Goal: Information Seeking & Learning: Learn about a topic

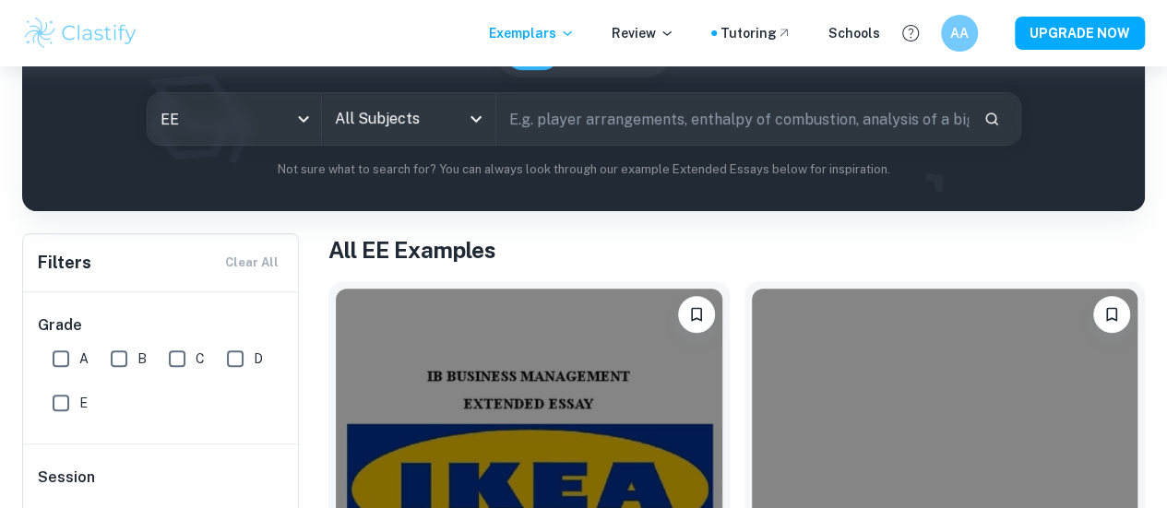
scroll to position [206, 0]
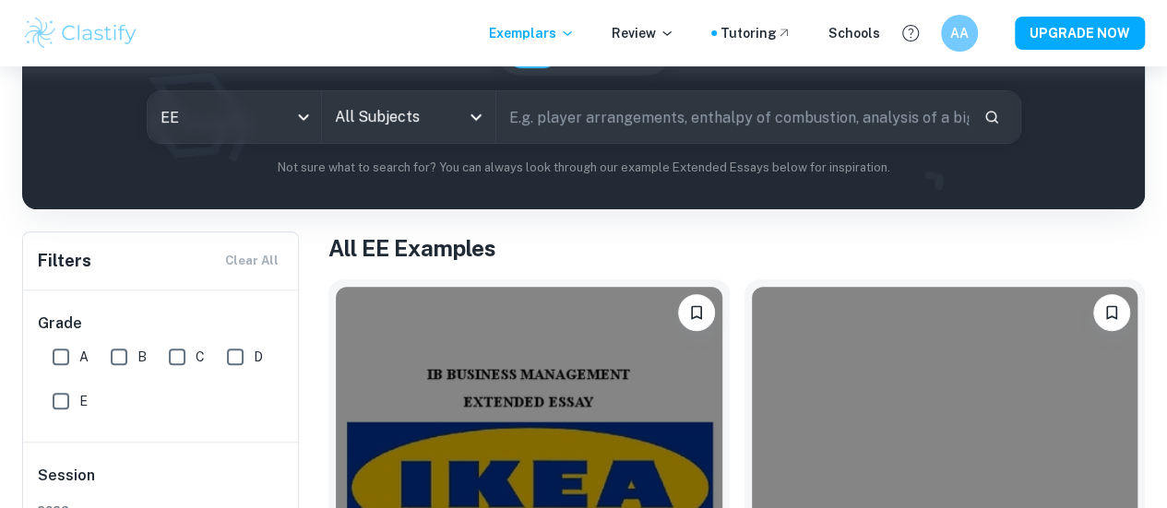
click at [742, 126] on input "text" at bounding box center [732, 117] width 472 height 52
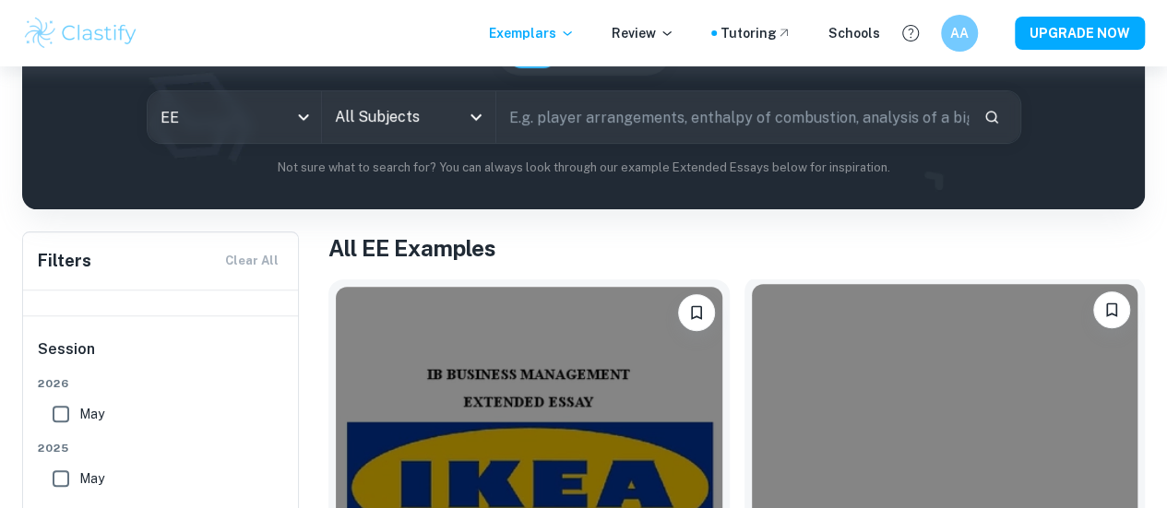
scroll to position [162, 0]
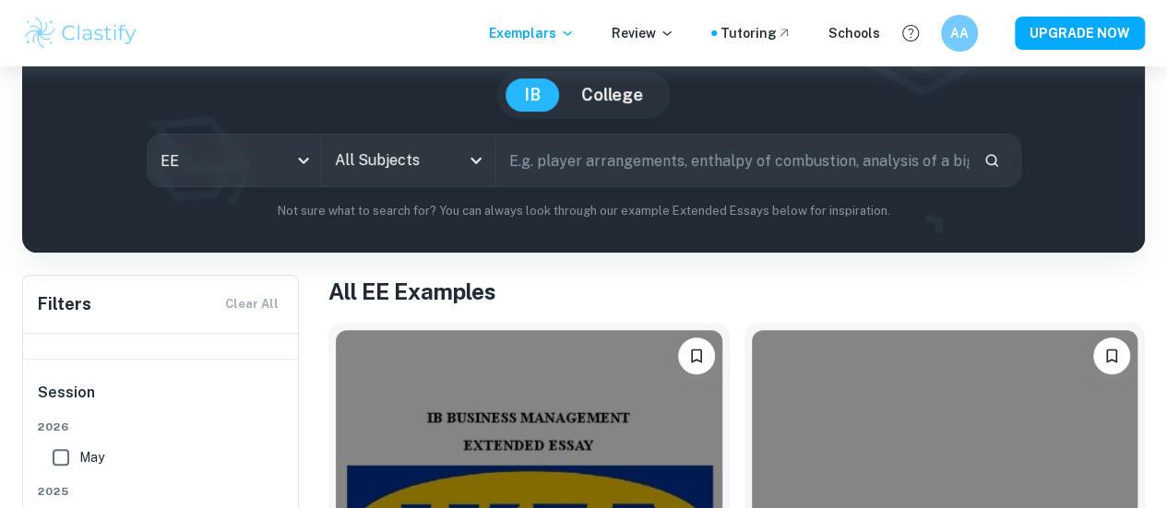
click at [459, 167] on input "All Subjects" at bounding box center [394, 160] width 129 height 35
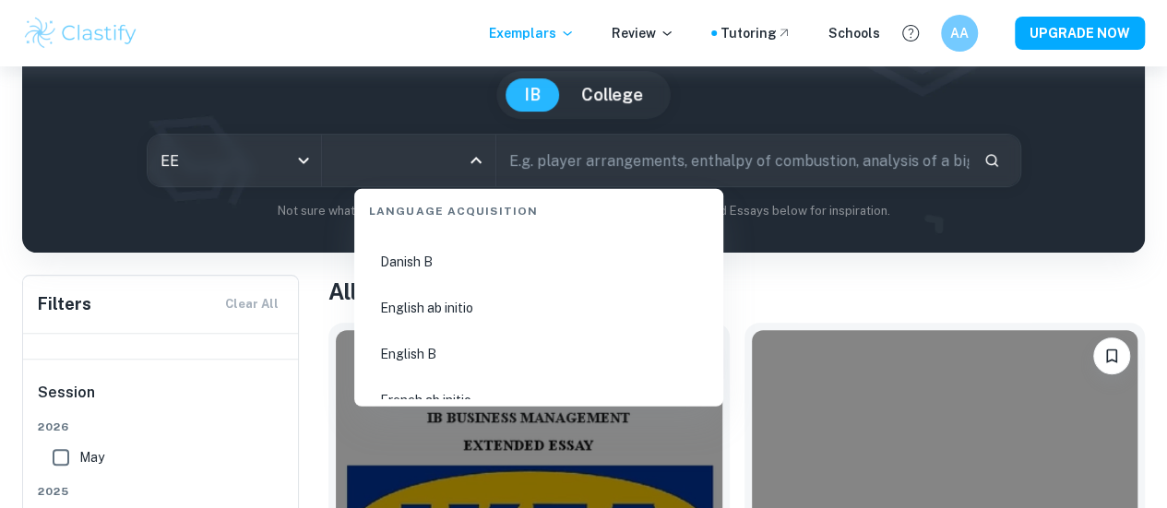
scroll to position [1333, 0]
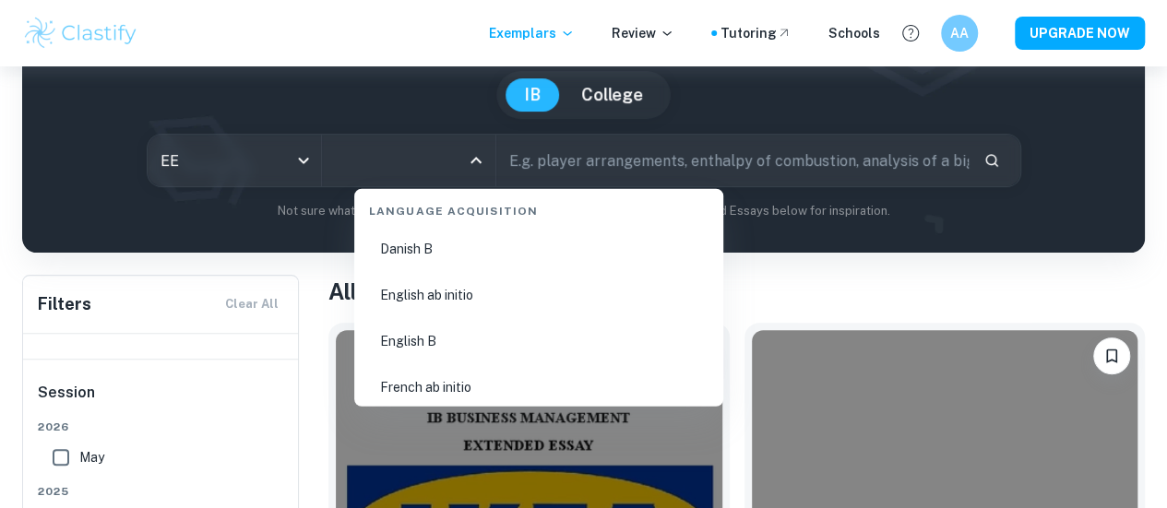
click at [494, 333] on li "English B" at bounding box center [539, 342] width 354 height 42
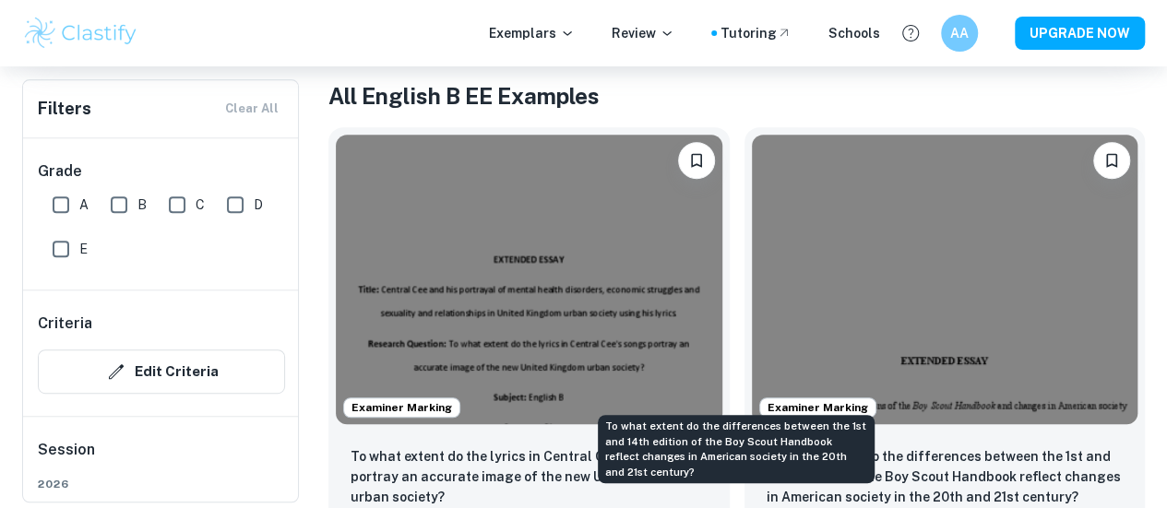
scroll to position [362, 0]
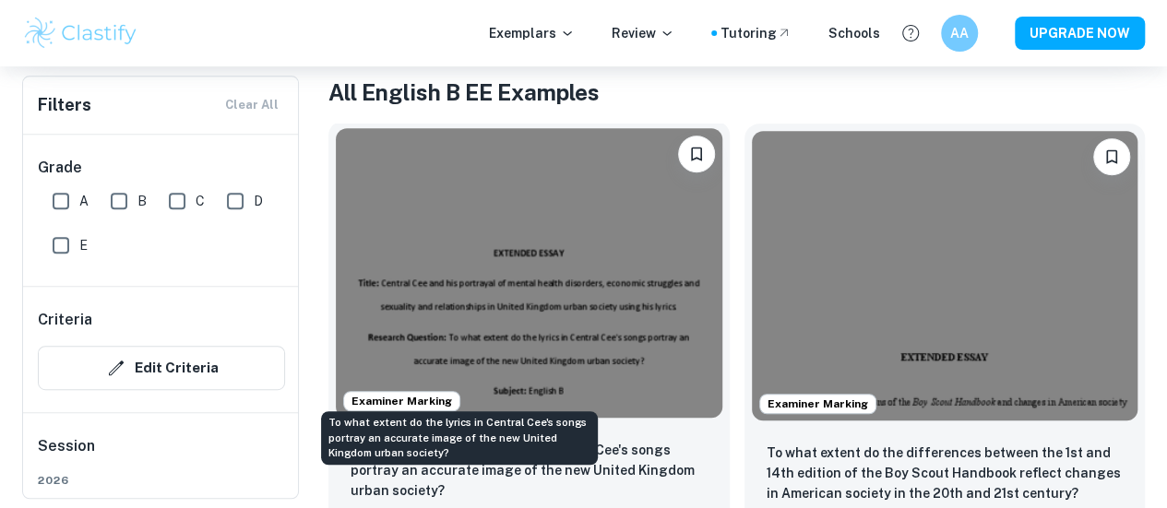
click at [491, 440] on p "To what extent do the lyrics in Central Cee's songs portray an accurate image o…" at bounding box center [529, 470] width 357 height 61
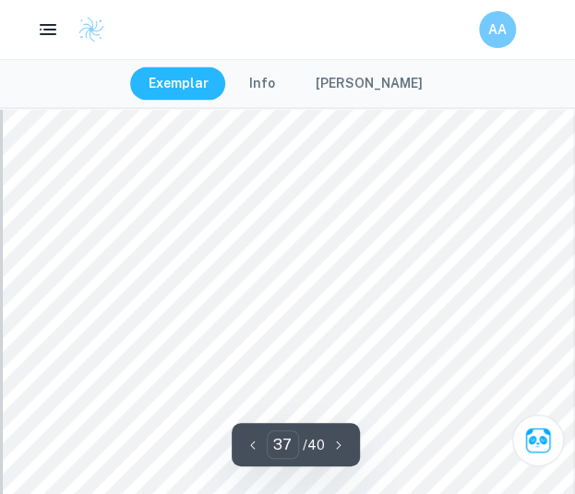
scroll to position [30166, 0]
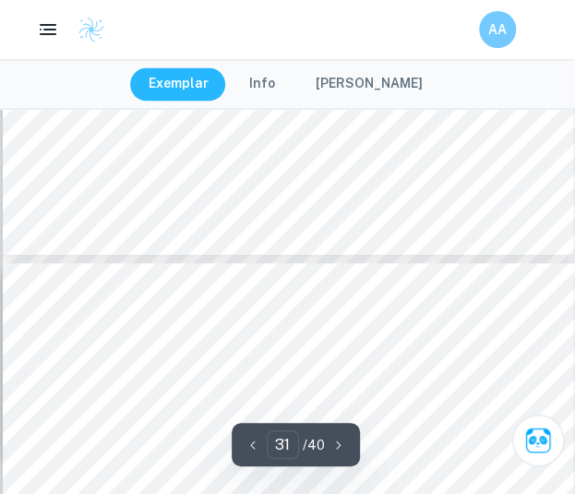
type input "30"
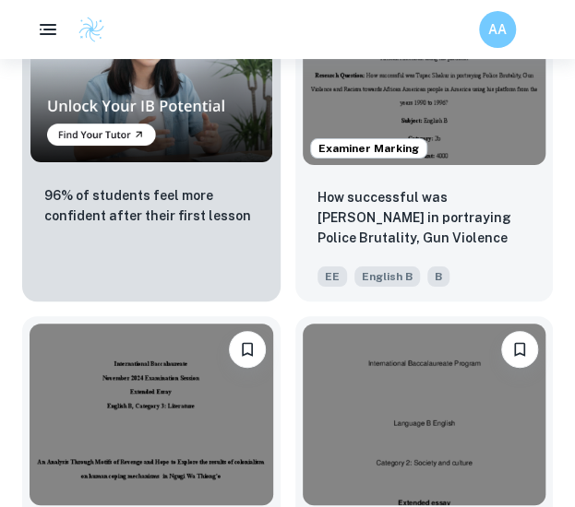
scroll to position [1640, 0]
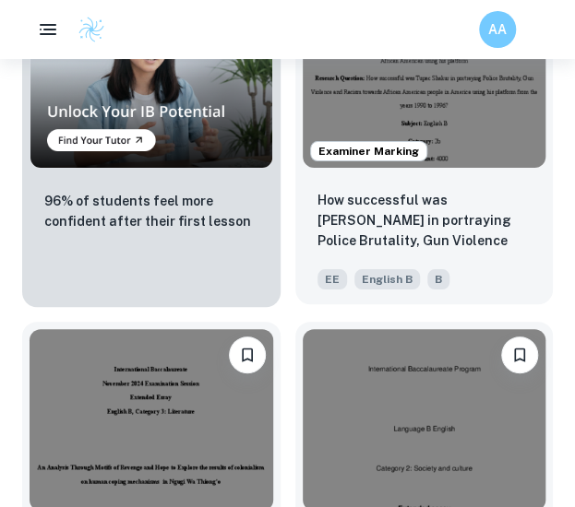
click at [440, 178] on div "How successful was [PERSON_NAME] in portraying Police Brutality, Gun Violence a…" at bounding box center [424, 239] width 258 height 129
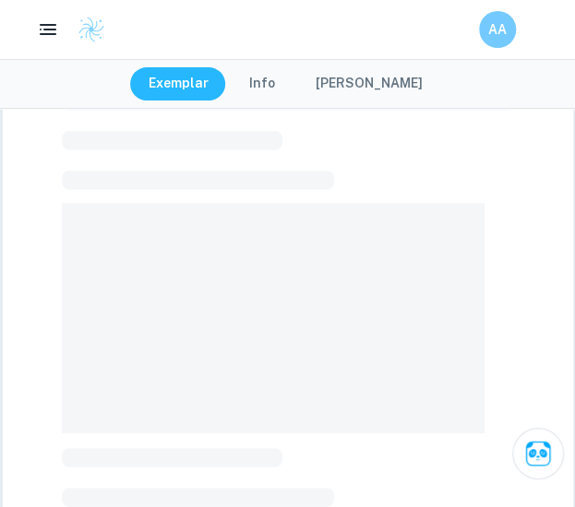
scroll to position [90, 0]
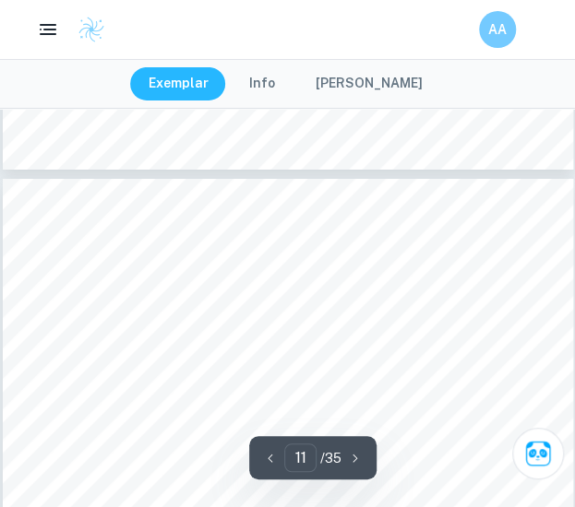
type input "12"
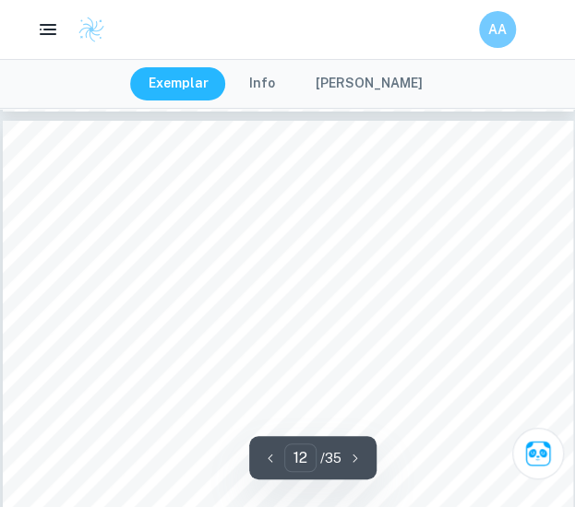
scroll to position [8678, 0]
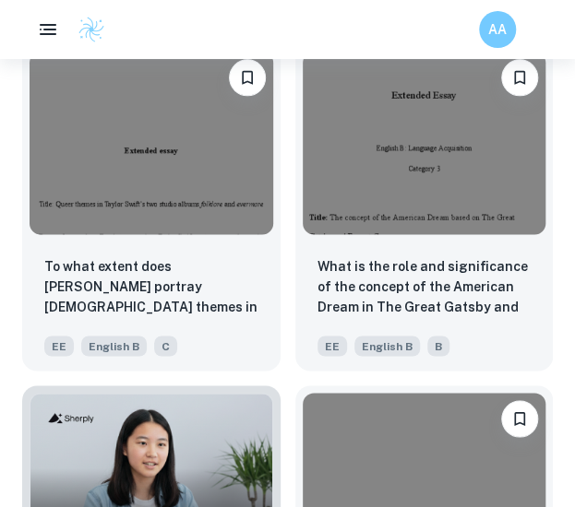
scroll to position [3965, 0]
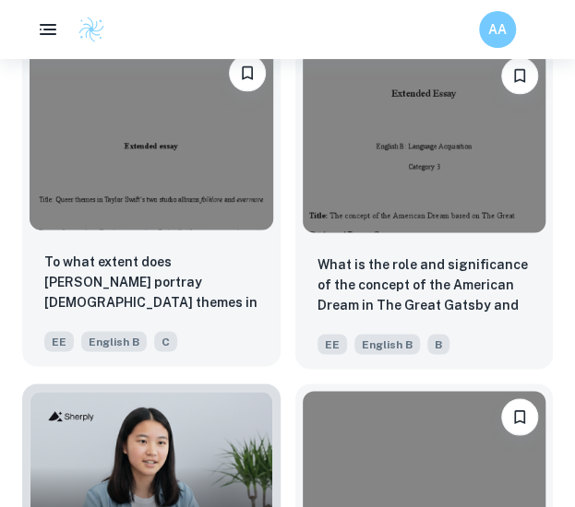
click at [212, 251] on div "To what extent does [PERSON_NAME] portray [DEMOGRAPHIC_DATA] themes in her two …" at bounding box center [151, 301] width 258 height 129
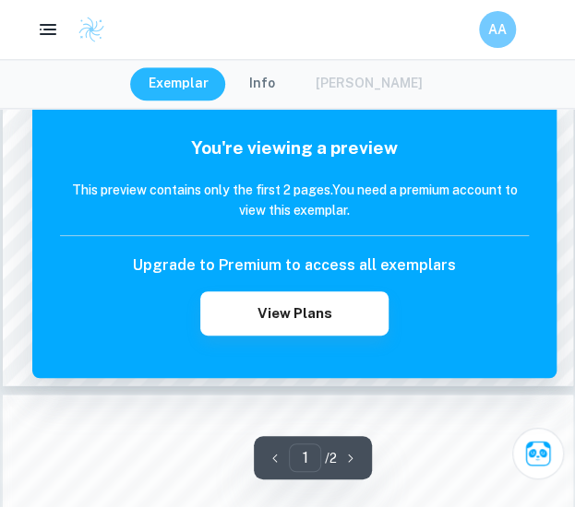
scroll to position [587, 0]
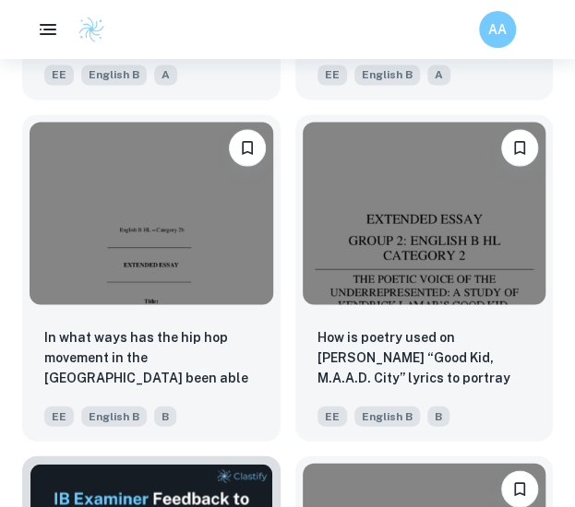
scroll to position [5936, 0]
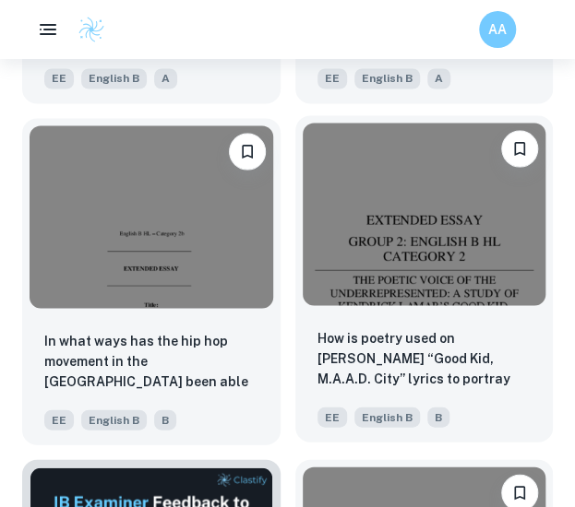
click at [432, 313] on div at bounding box center [424, 213] width 258 height 197
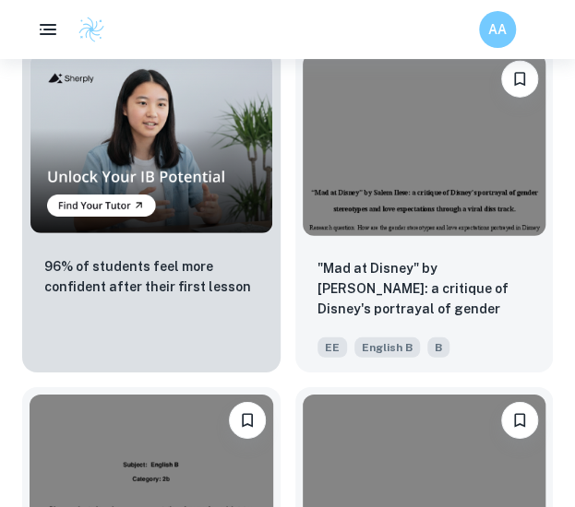
scroll to position [9764, 0]
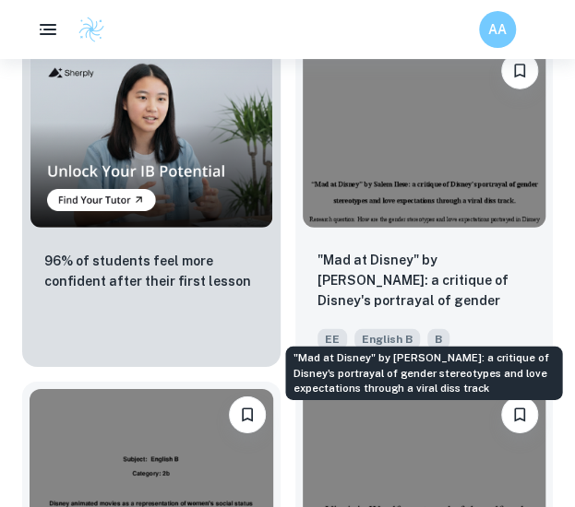
click at [351, 313] on p ""Mad at Disney" by [PERSON_NAME]: a critique of Disney's portrayal of gender st…" at bounding box center [424, 281] width 214 height 63
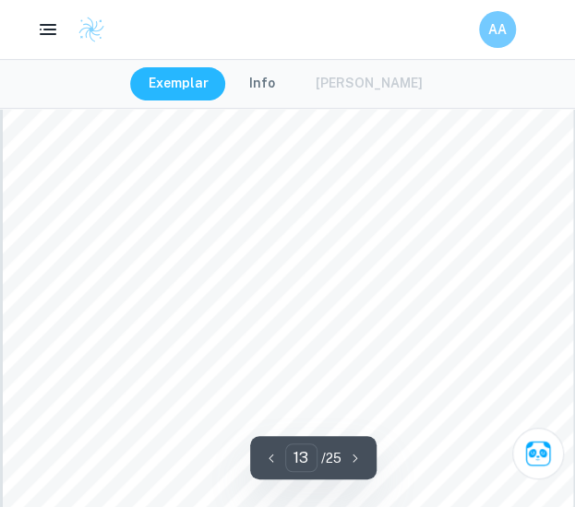
scroll to position [10403, 0]
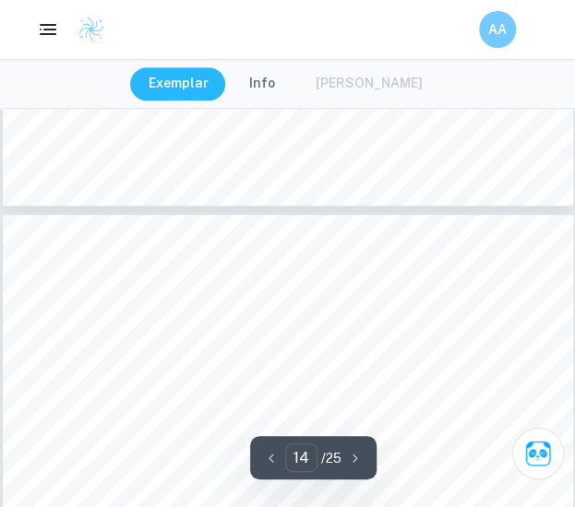
type input "13"
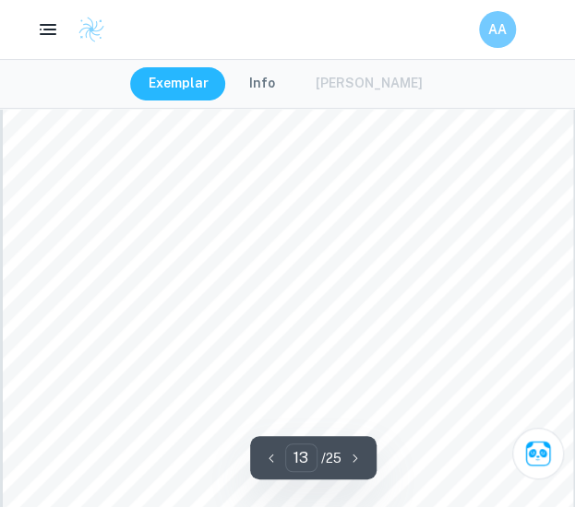
scroll to position [10343, 0]
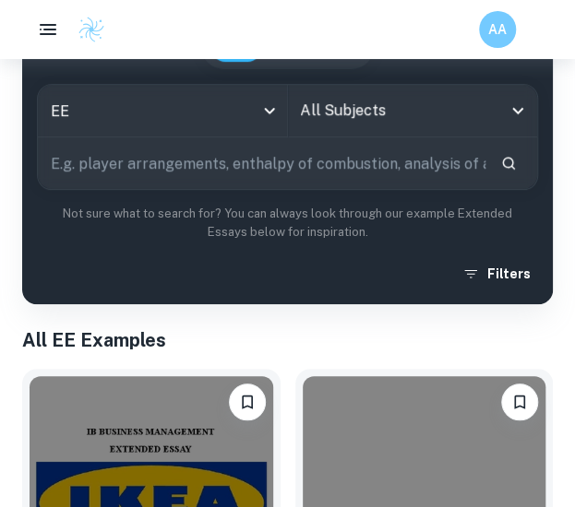
scroll to position [151, 0]
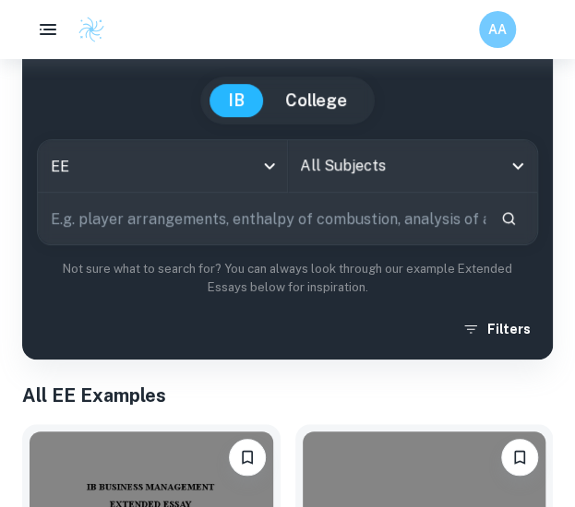
click at [444, 225] on input "text" at bounding box center [261, 219] width 447 height 52
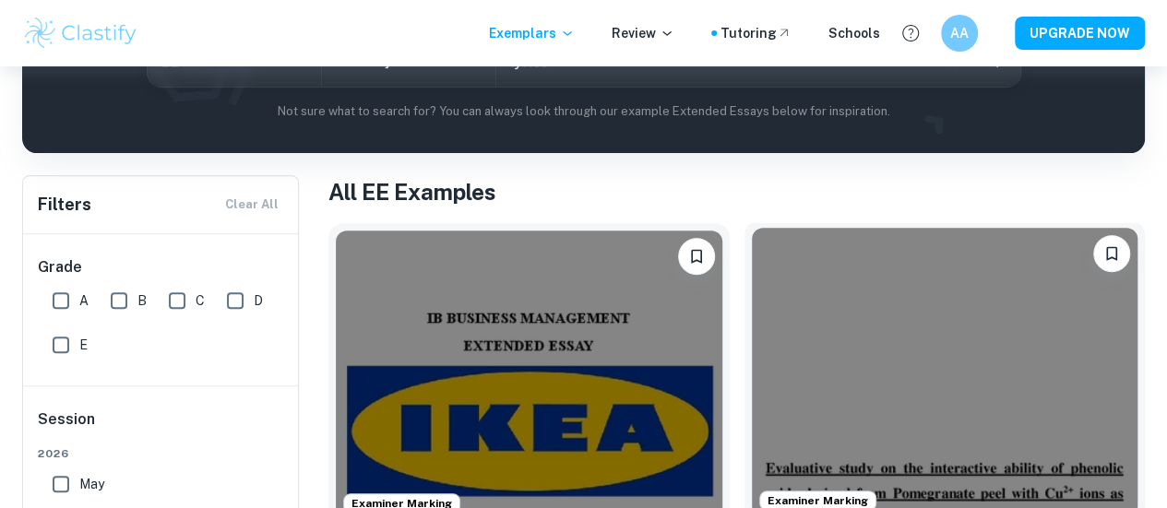
scroll to position [0, 0]
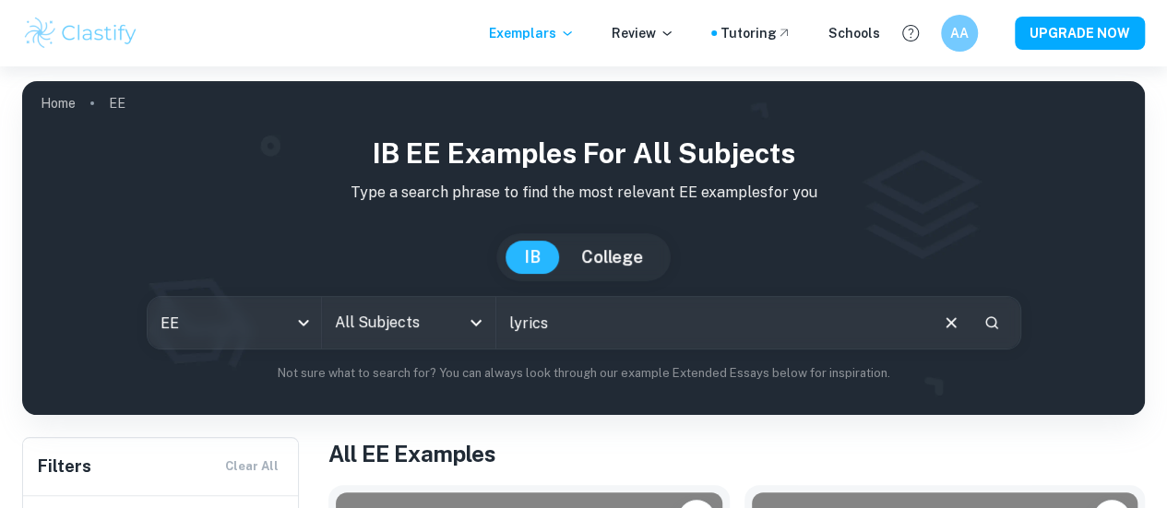
click at [656, 334] on input "lyrics" at bounding box center [711, 323] width 430 height 52
type input "lyrics"
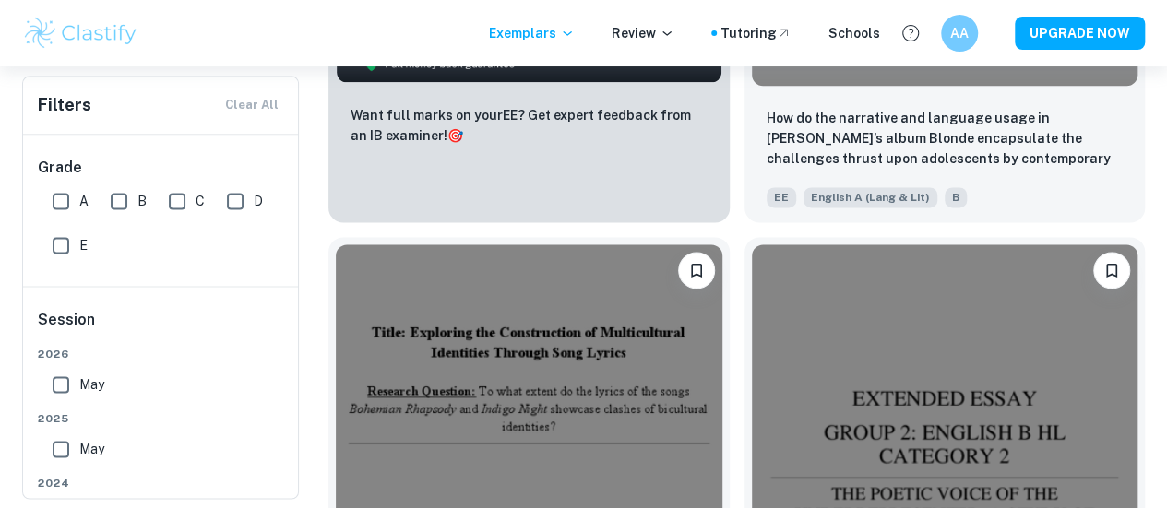
scroll to position [1239, 0]
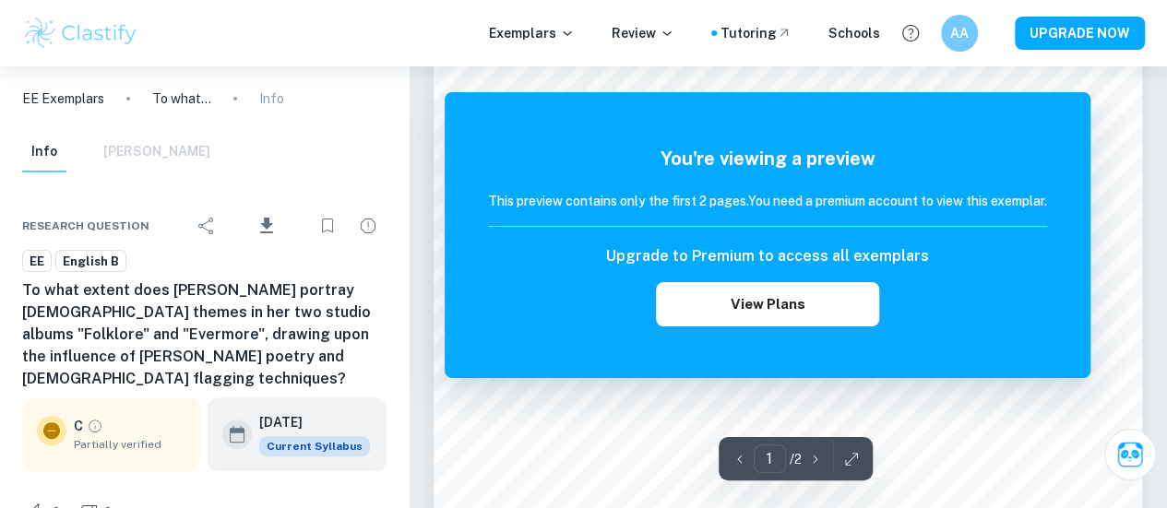
scroll to position [142, 0]
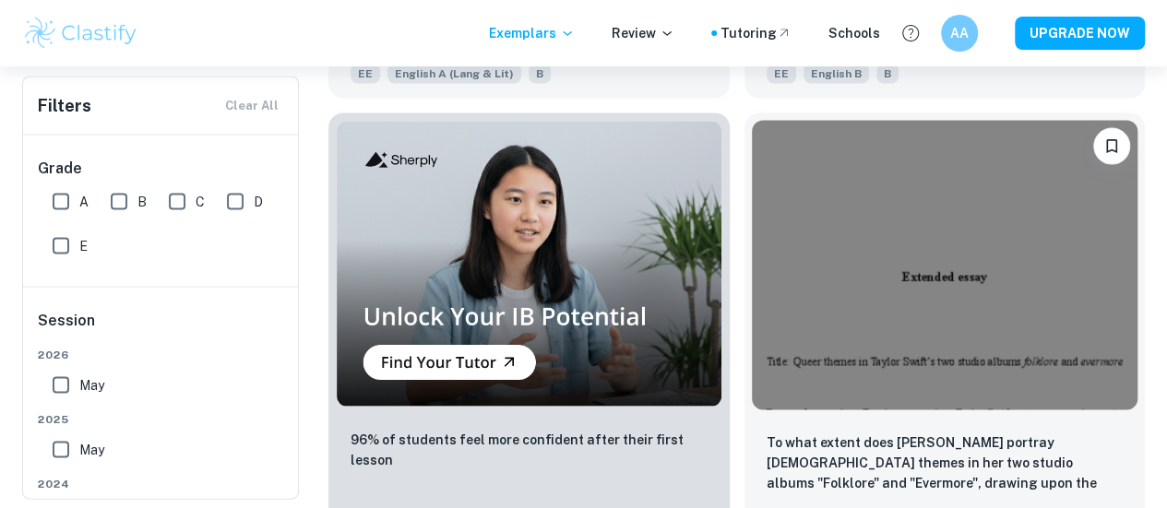
scroll to position [1722, 0]
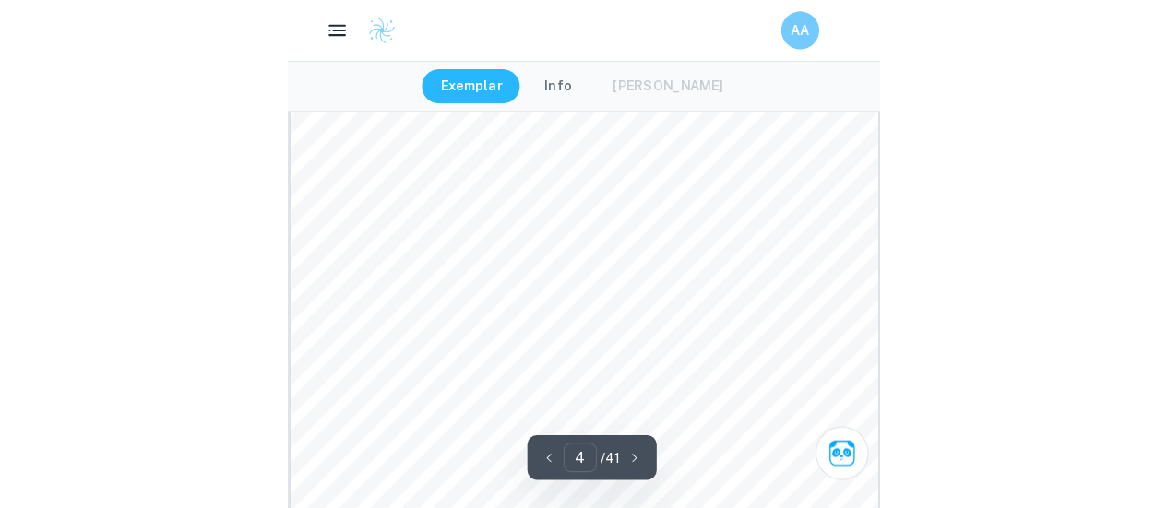
scroll to position [2808, 0]
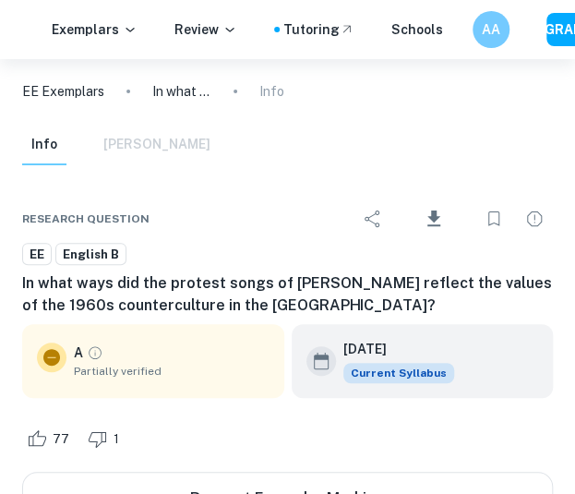
type input "3"
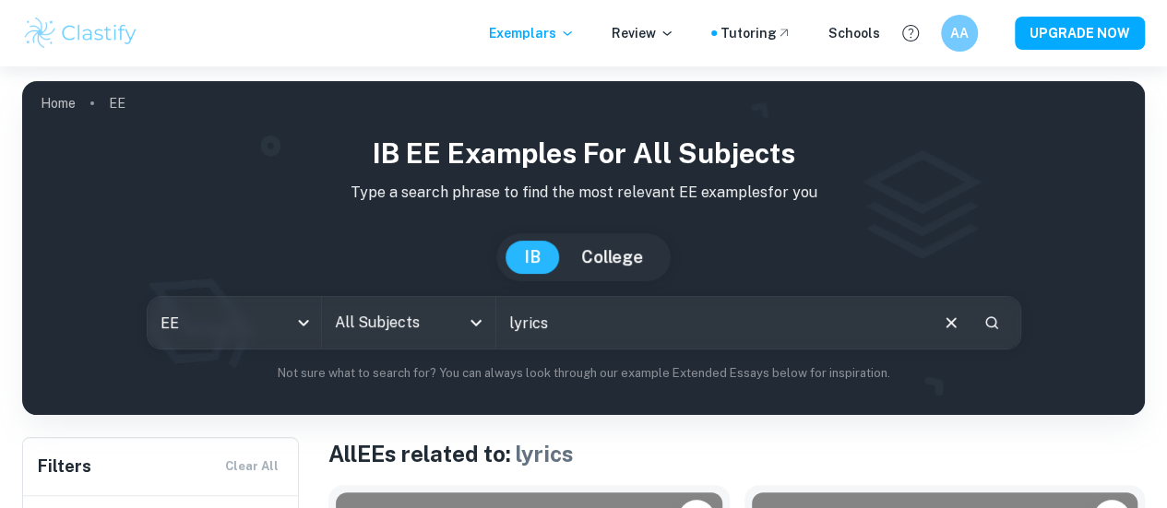
click at [661, 347] on input "lyrics" at bounding box center [711, 323] width 430 height 52
type input "l"
type input "music video"
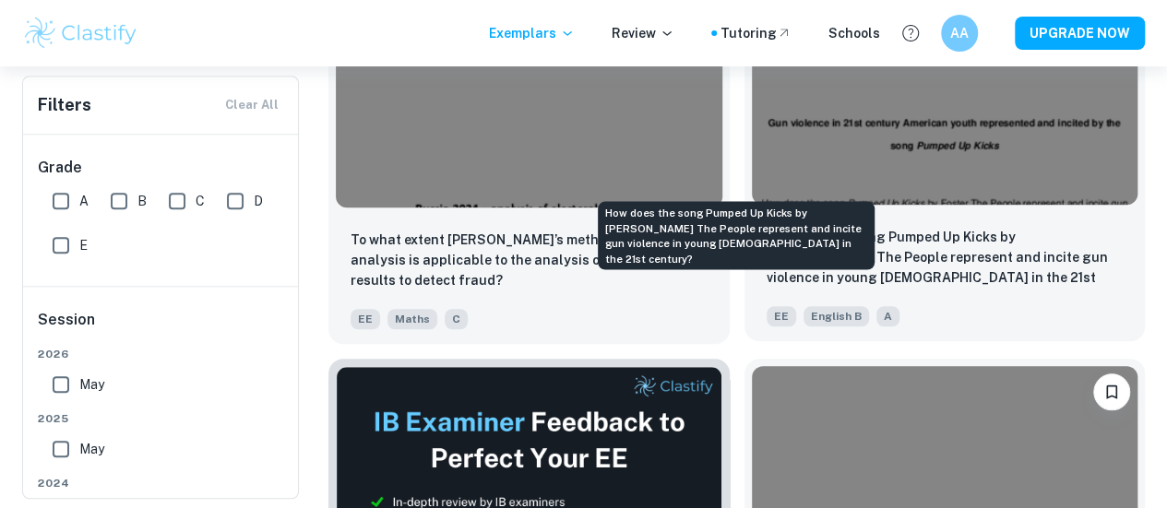
scroll to position [576, 0]
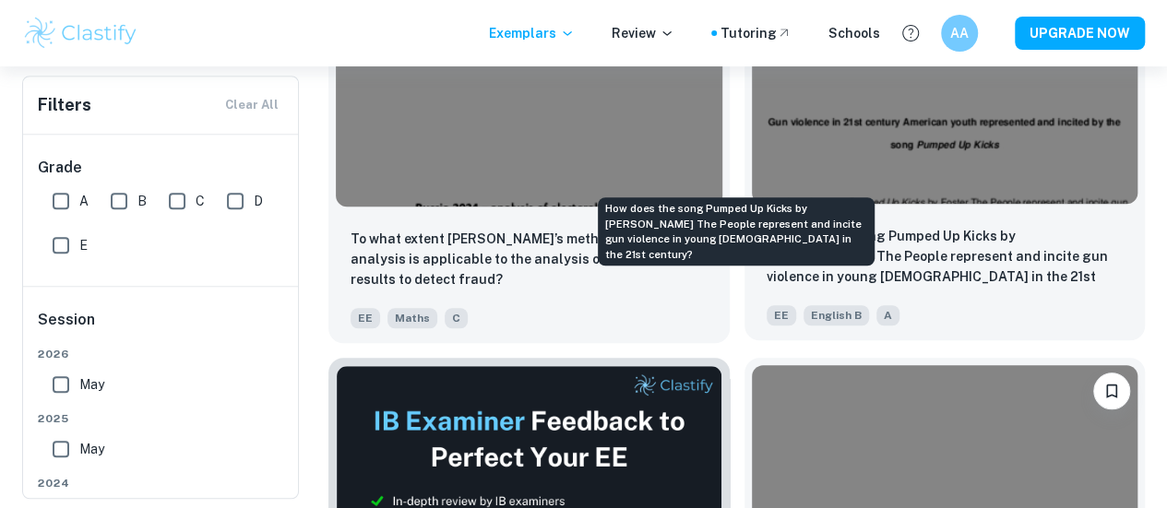
click at [767, 226] on p "How does the song Pumped Up Kicks by [PERSON_NAME] The People represent and inc…" at bounding box center [945, 257] width 357 height 63
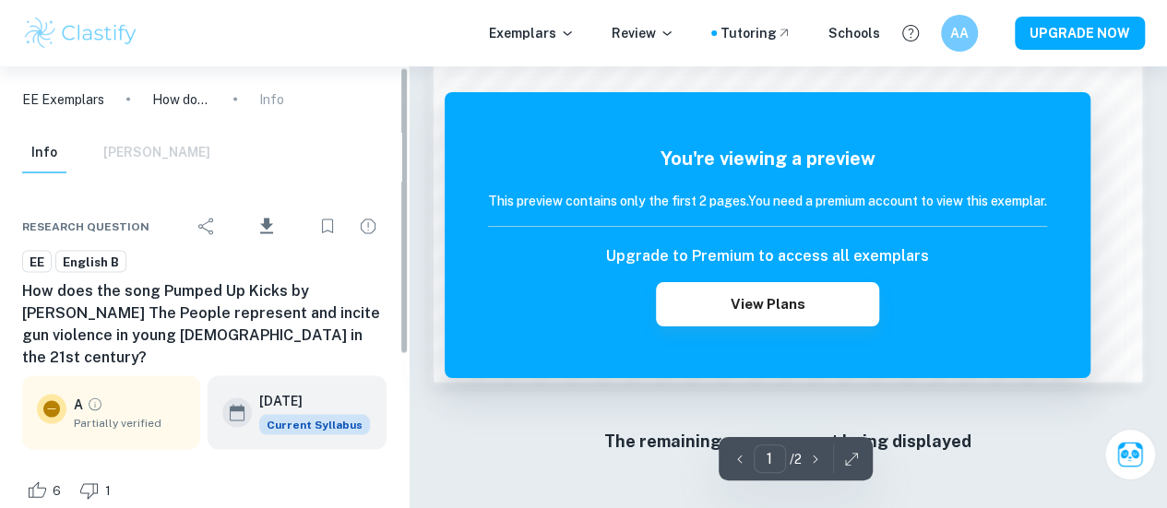
scroll to position [235, 0]
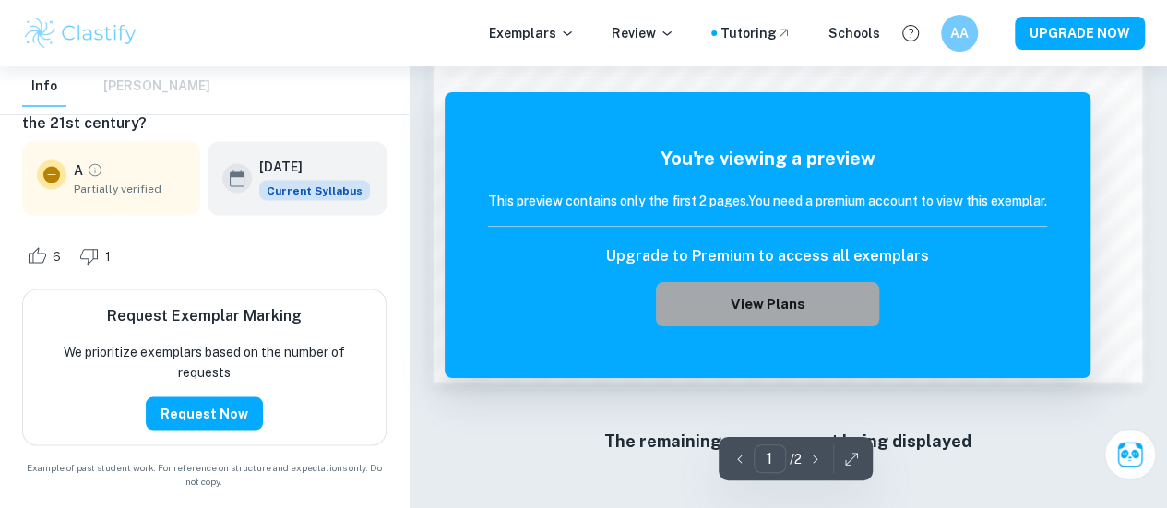
click at [751, 319] on button "View Plans" at bounding box center [767, 304] width 223 height 44
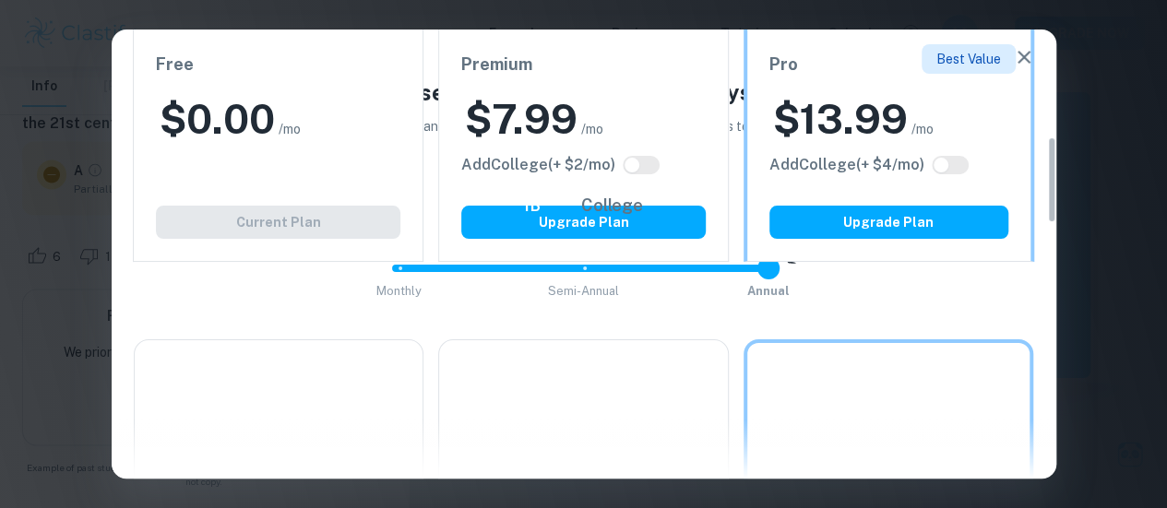
scroll to position [556, 0]
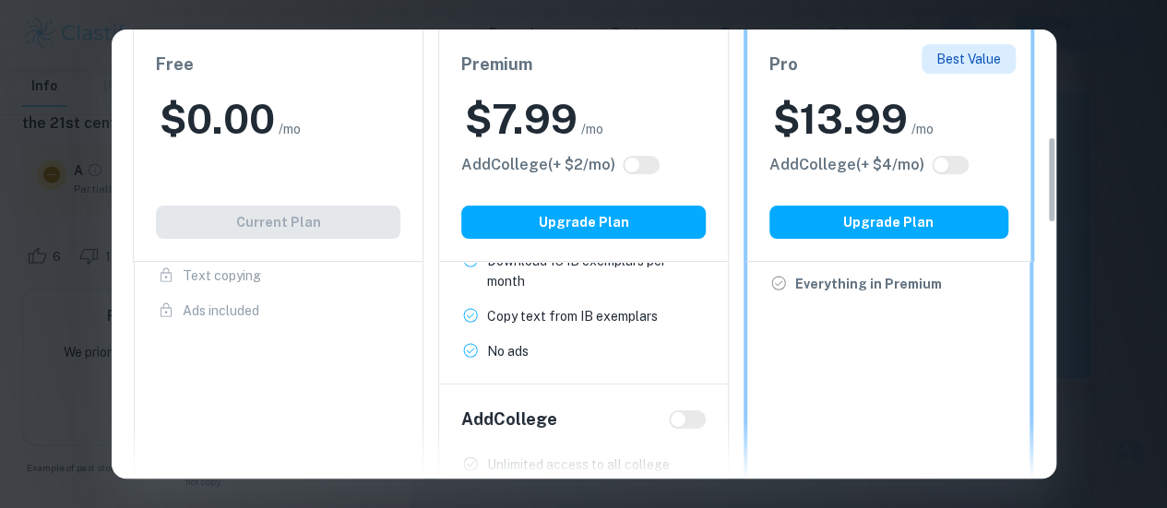
click at [343, 169] on div "Free $ 0.00 /mo Add College (+ $ 2 /mo) Current Plan" at bounding box center [278, 146] width 291 height 232
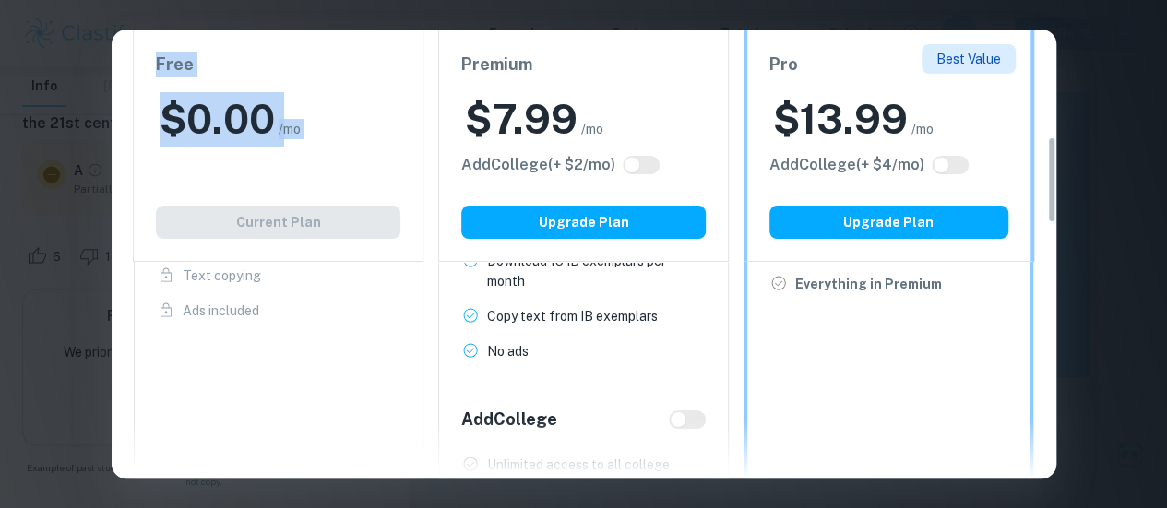
click at [343, 169] on div "Free $ 0.00 /mo Add College (+ $ 2 /mo) Current Plan" at bounding box center [278, 146] width 291 height 232
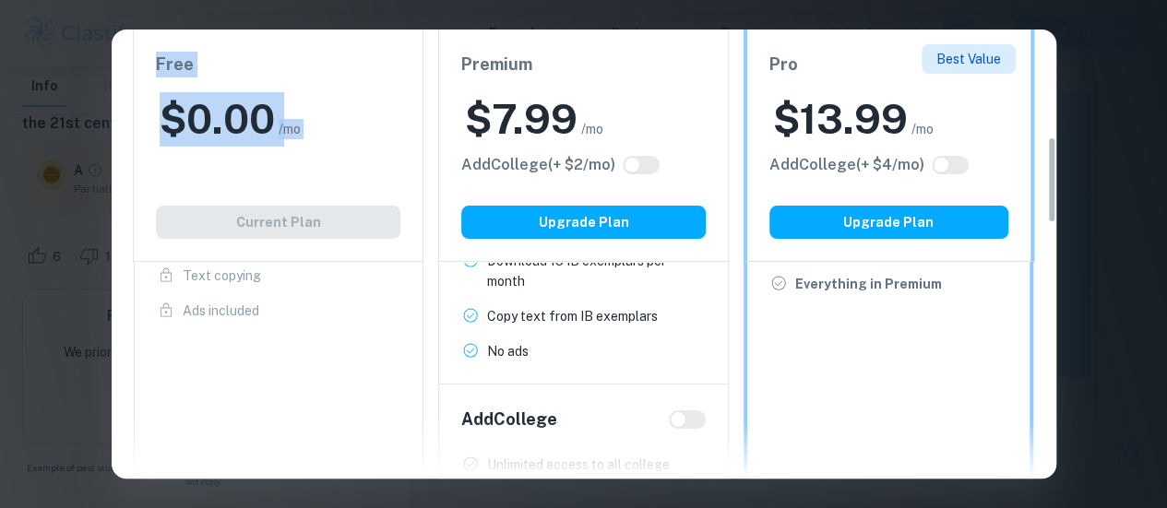
click at [343, 169] on div "Free $ 0.00 /mo Add College (+ $ 2 /mo) Current Plan" at bounding box center [278, 146] width 291 height 232
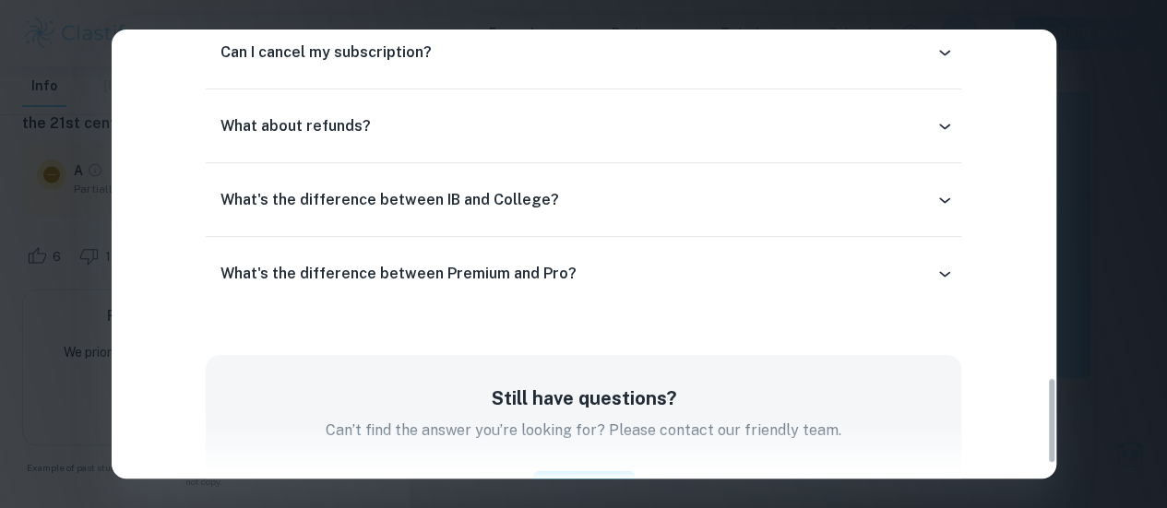
scroll to position [1803, 0]
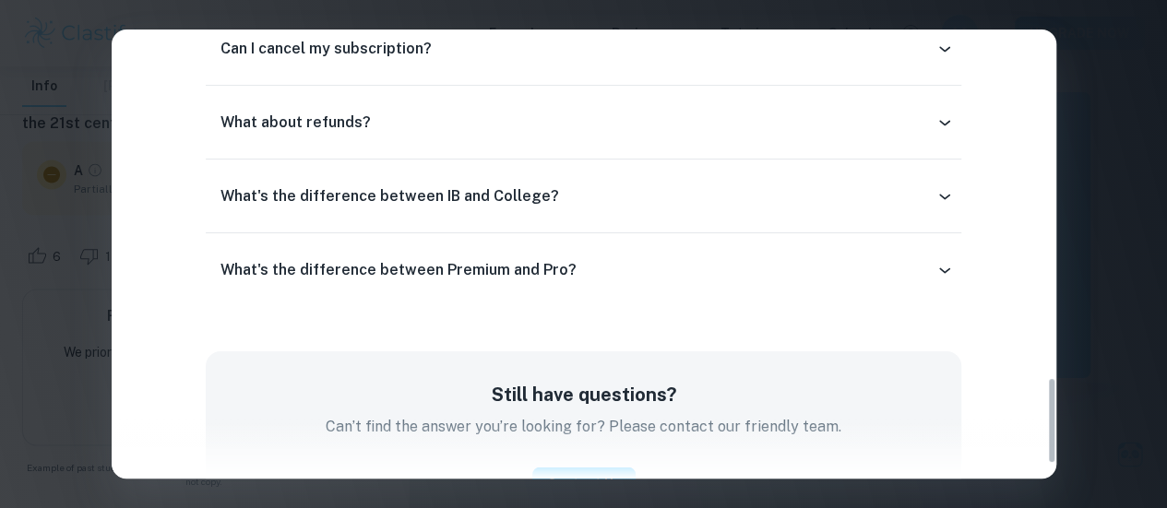
click at [1100, 334] on div "Easily Ace Your IB Coursework & Crush College Essays. Get Clastify Premium Get …" at bounding box center [583, 254] width 1167 height 508
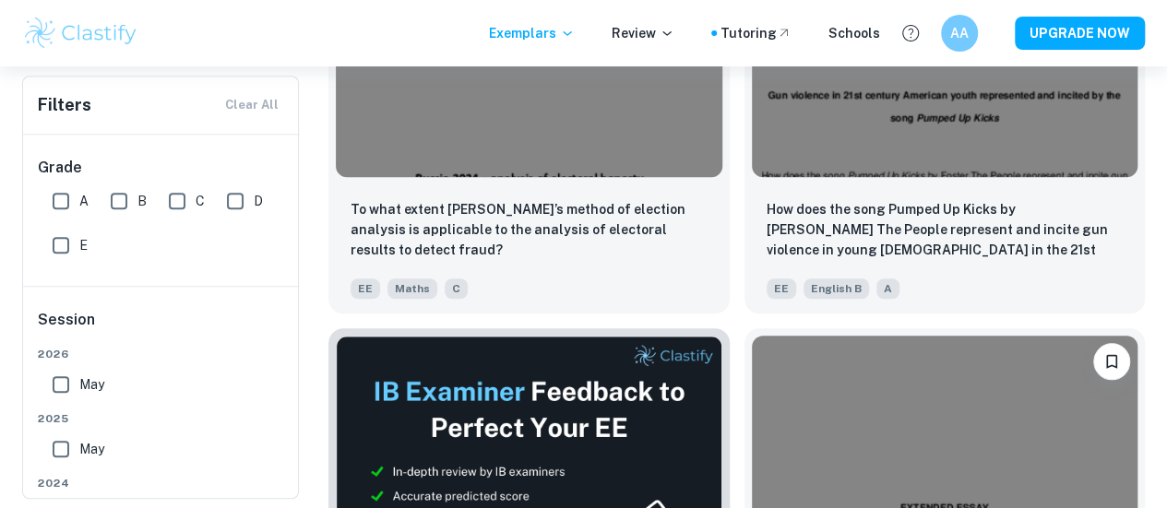
scroll to position [609, 0]
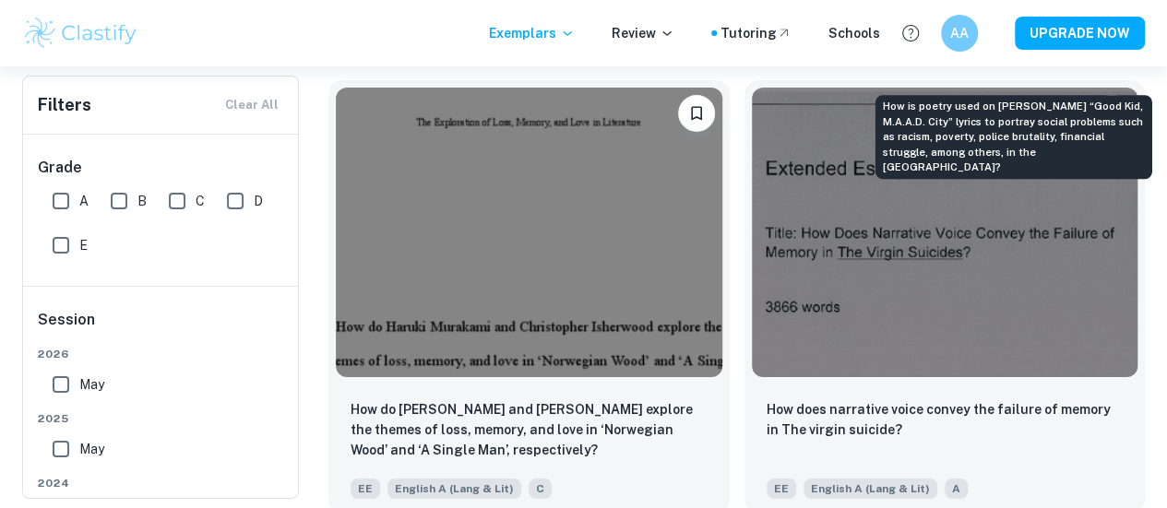
scroll to position [3095, 0]
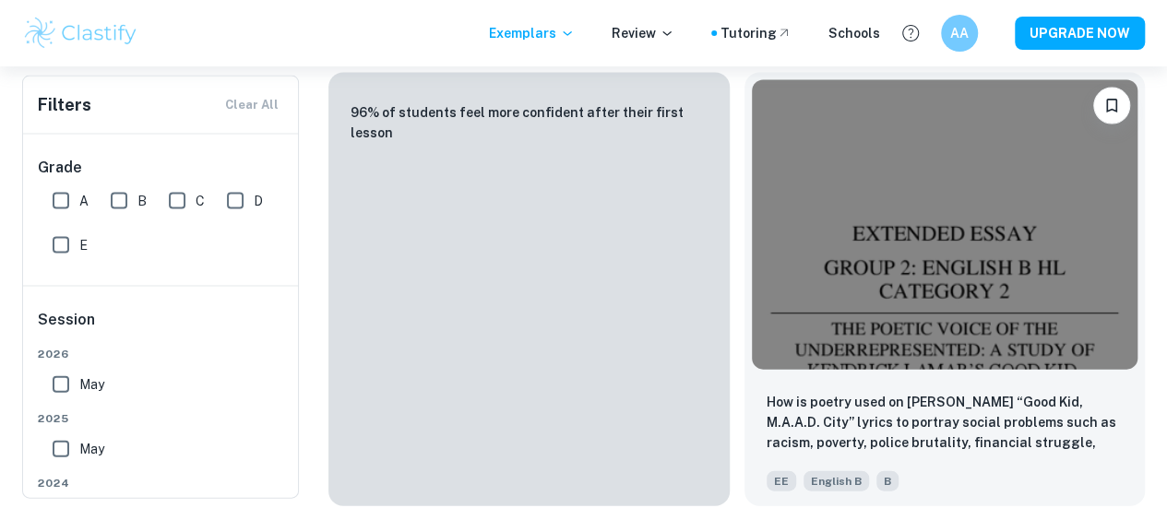
scroll to position [5344, 0]
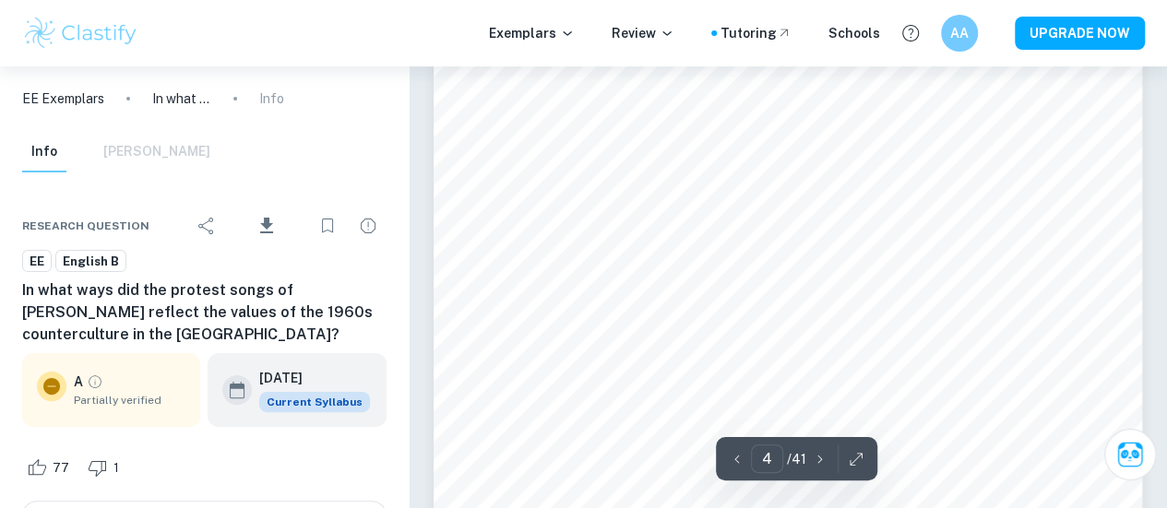
scroll to position [3551, 0]
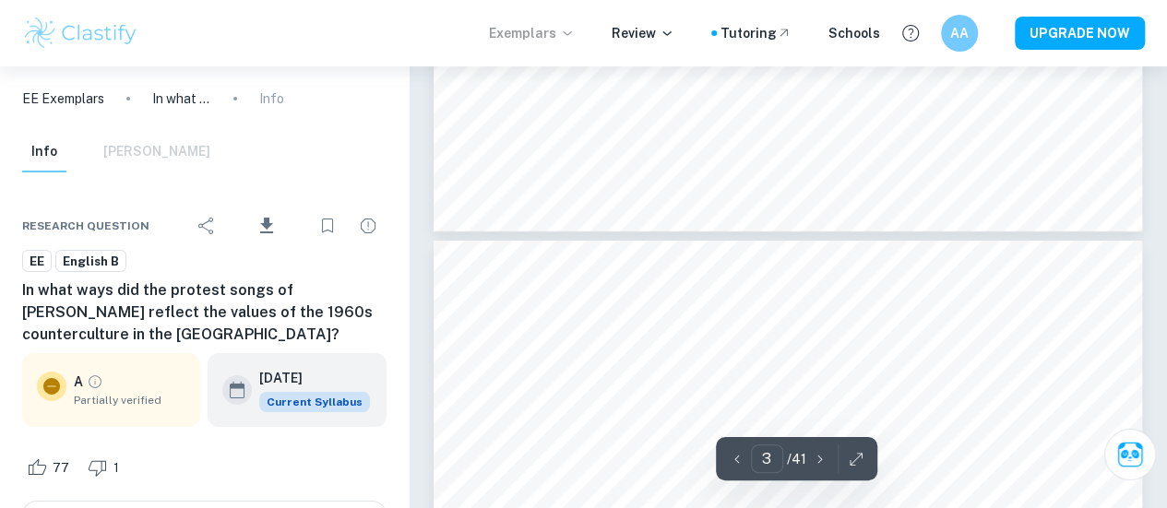
type input "4"
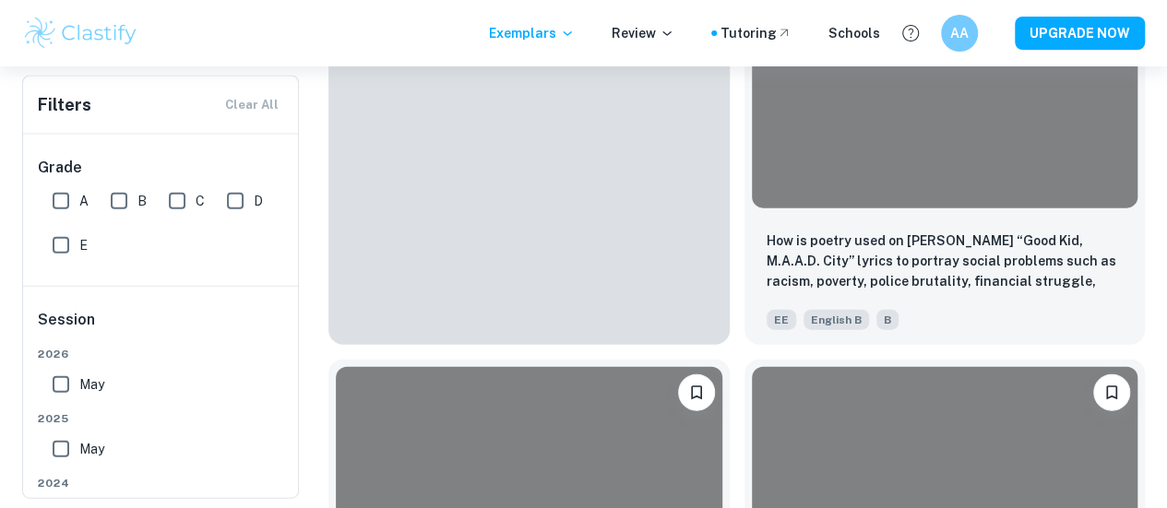
click at [255, 100] on div "Filters Clear All" at bounding box center [160, 105] width 275 height 57
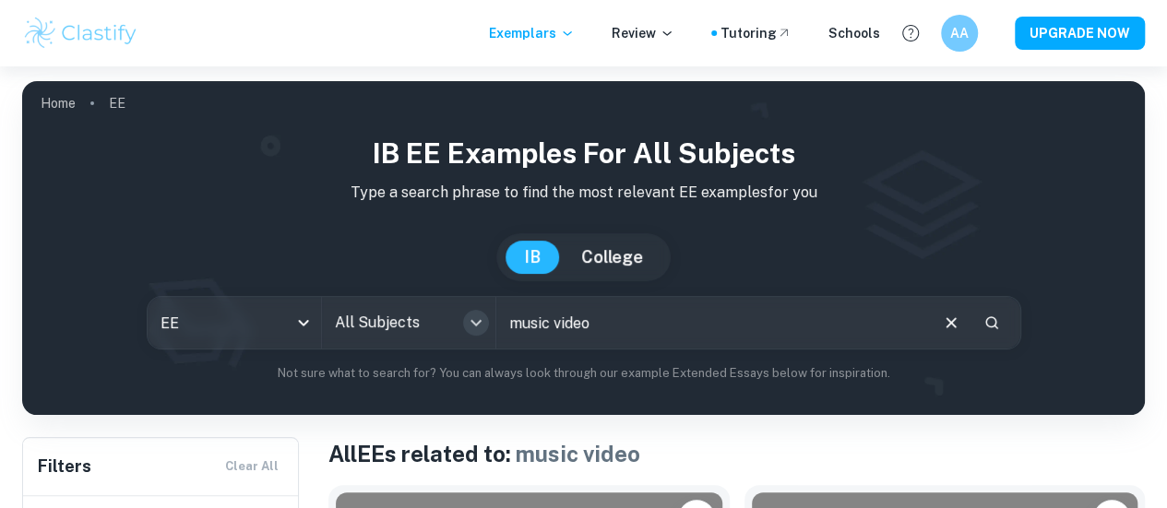
click at [476, 328] on icon "Open" at bounding box center [476, 323] width 22 height 22
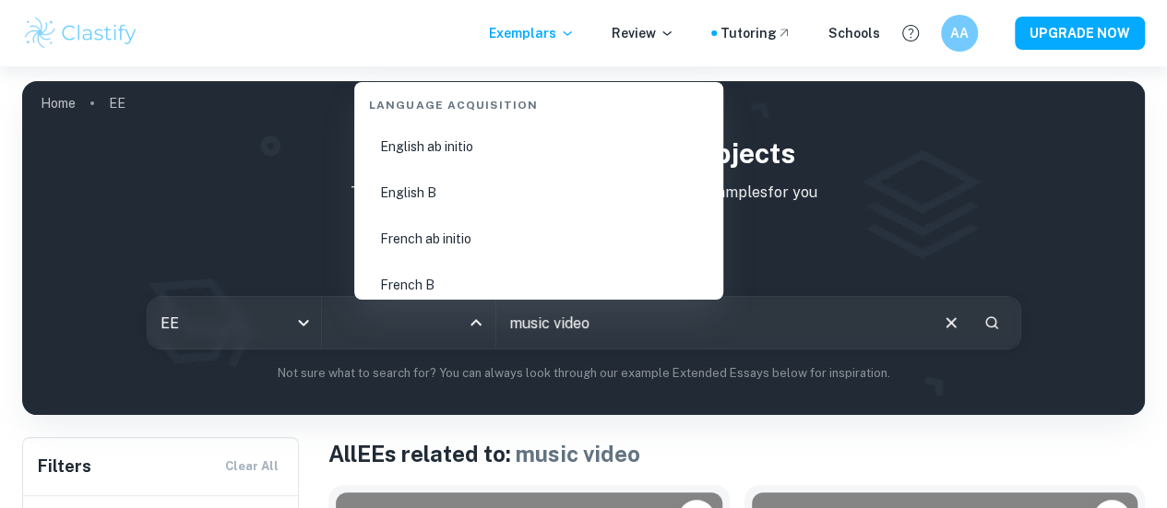
scroll to position [1378, 0]
click at [453, 186] on li "English B" at bounding box center [539, 190] width 354 height 42
type input "English B"
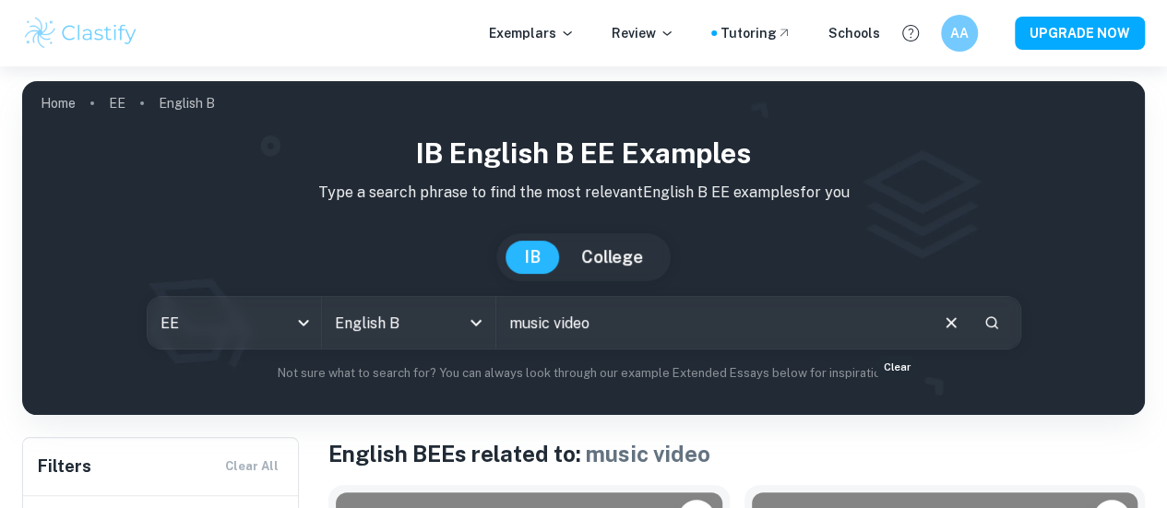
click at [941, 333] on icon "Clear" at bounding box center [951, 323] width 20 height 20
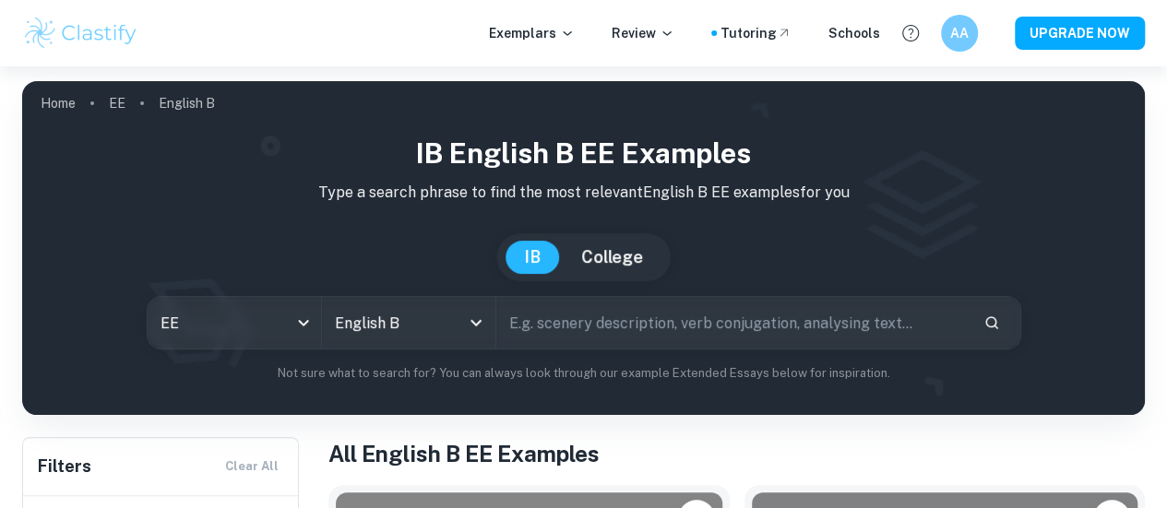
click at [685, 335] on input "text" at bounding box center [732, 323] width 472 height 52
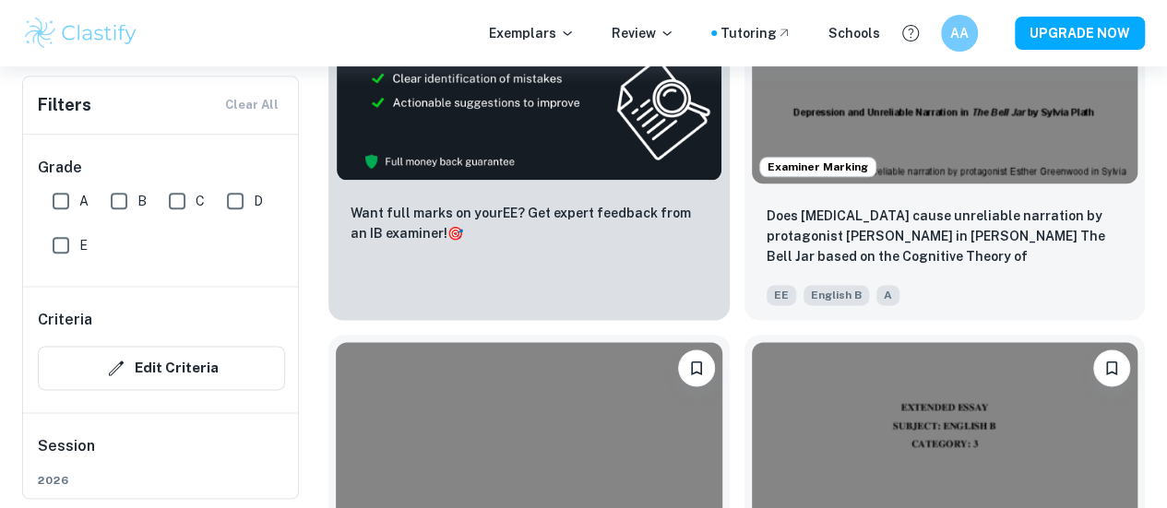
scroll to position [1078, 0]
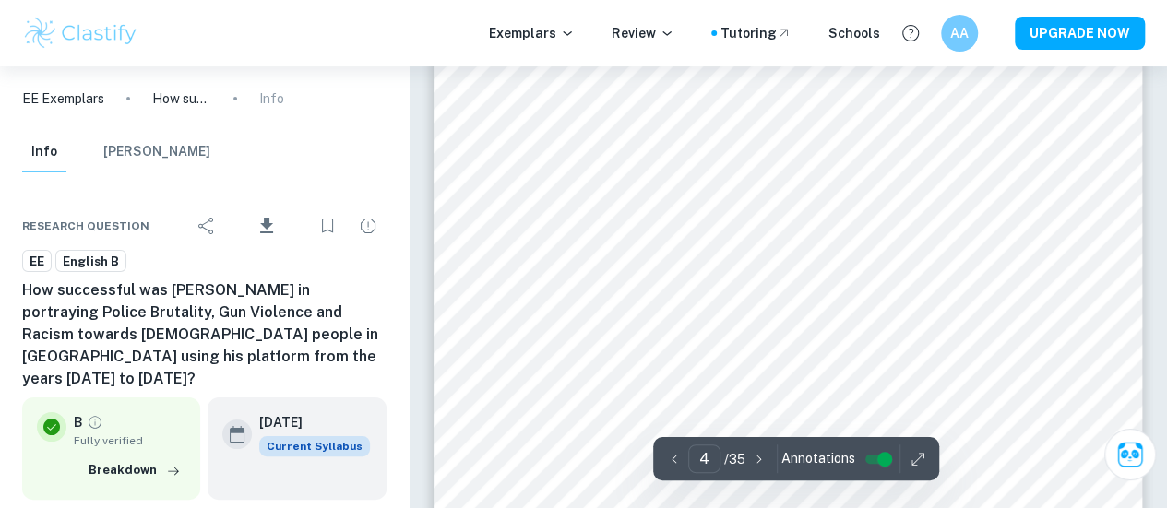
scroll to position [3487, 0]
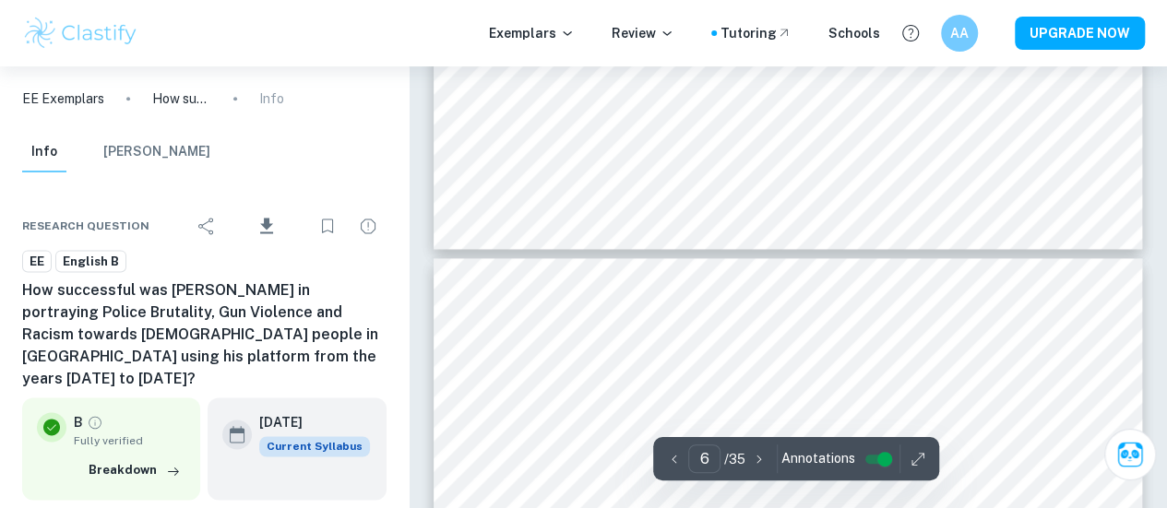
type input "5"
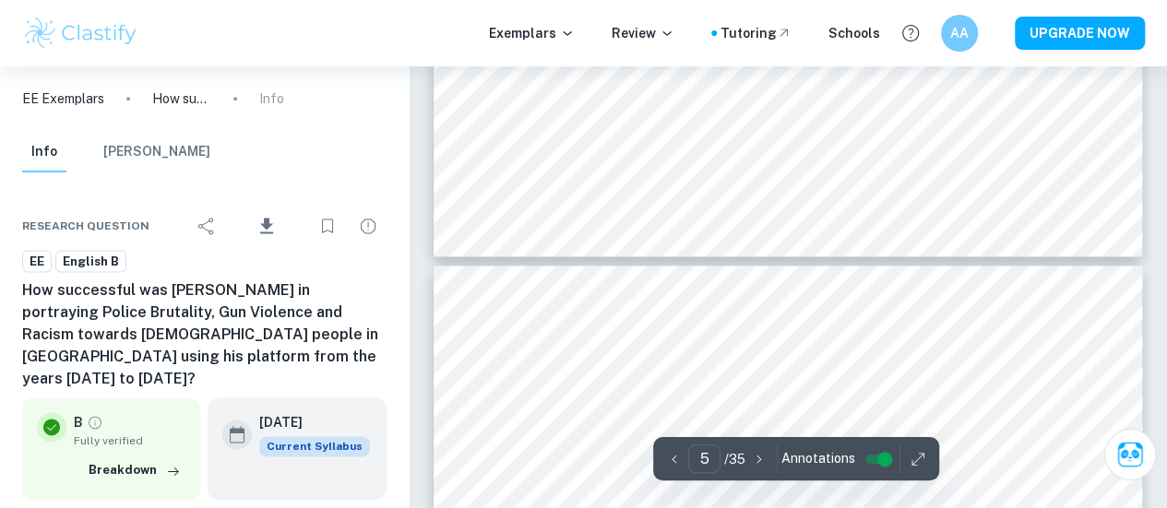
scroll to position [4676, 0]
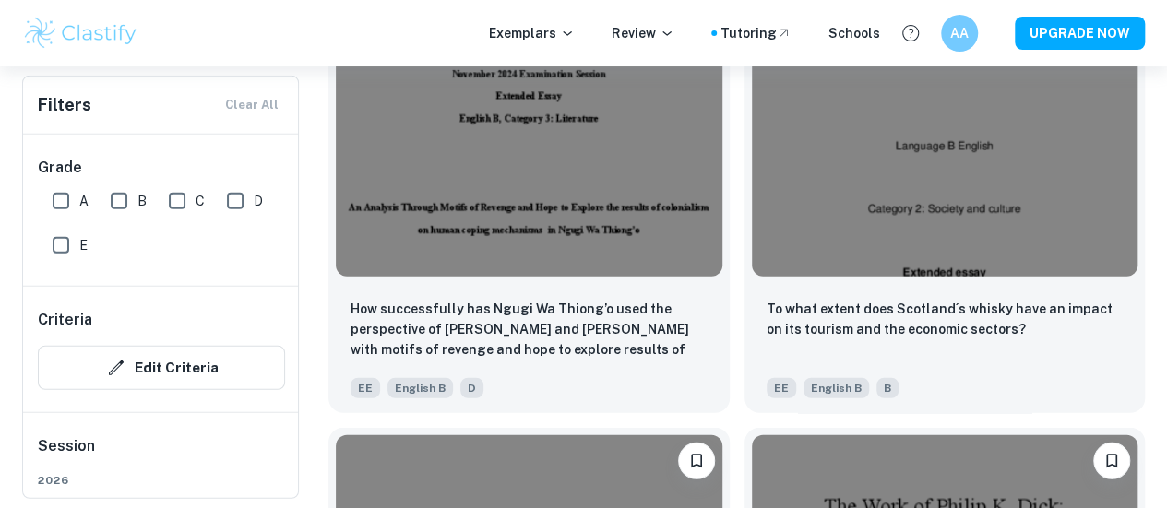
scroll to position [2297, 0]
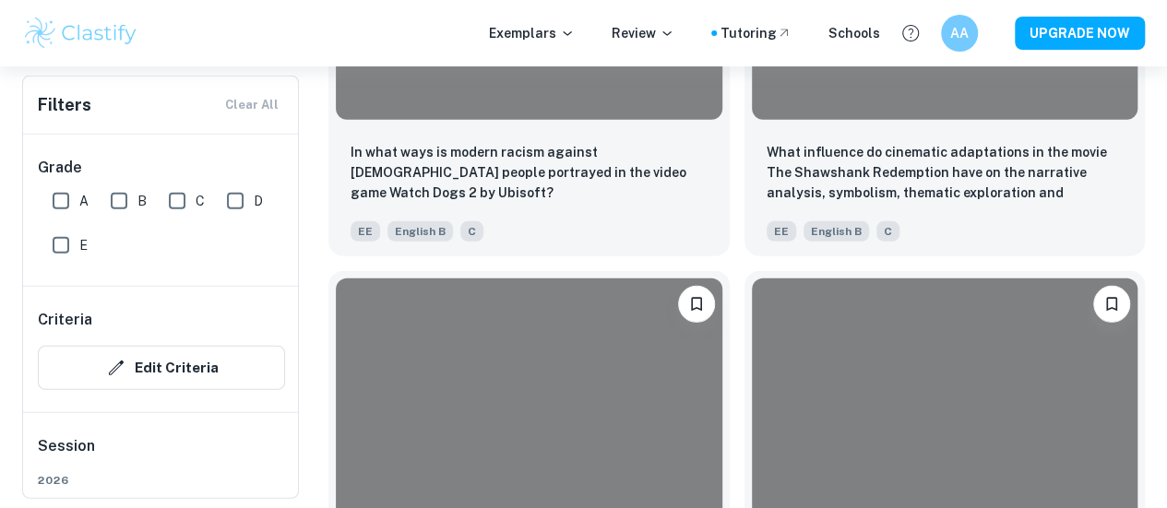
scroll to position [6039, 0]
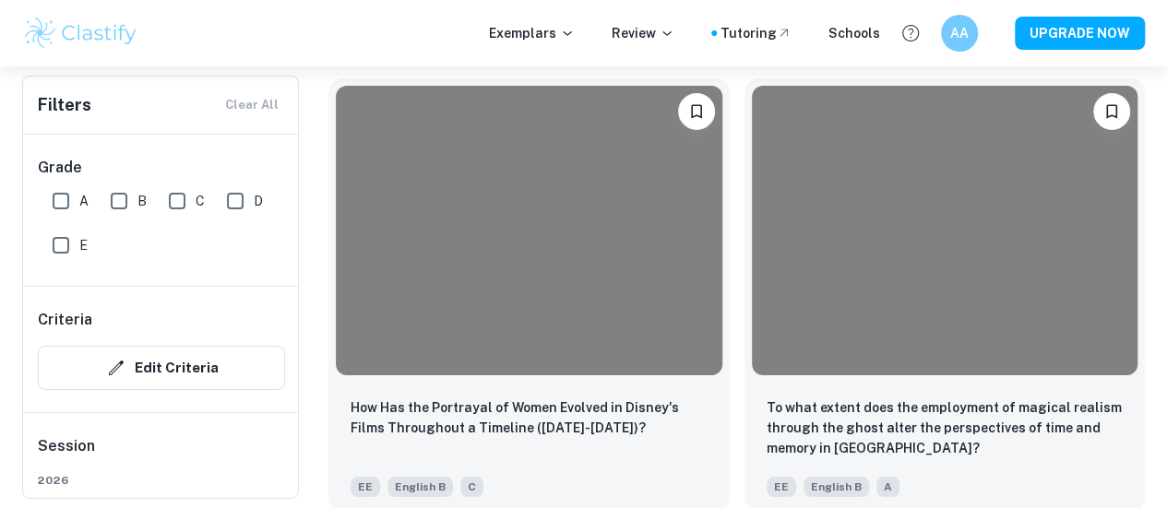
scroll to position [6683, 0]
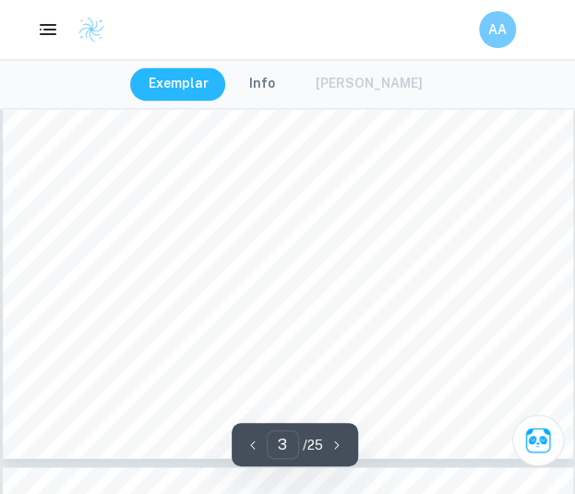
scroll to position [2337, 0]
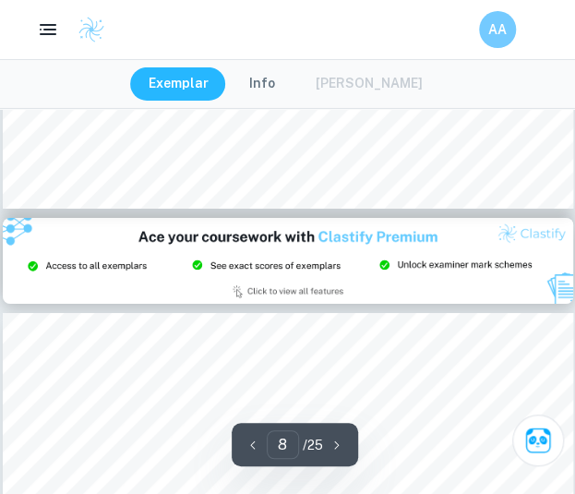
type input "9"
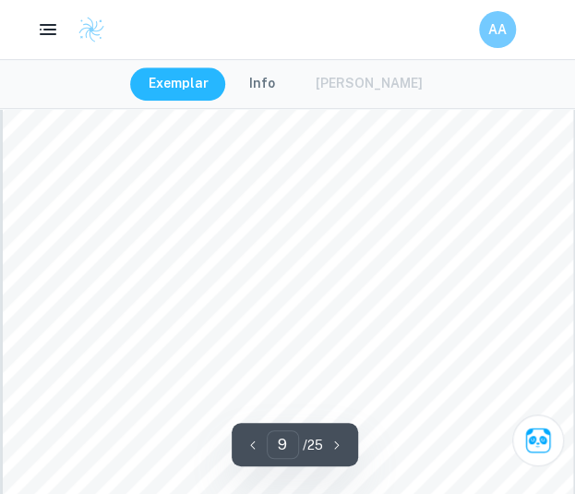
scroll to position [7058, 0]
